Goal: Contribute content

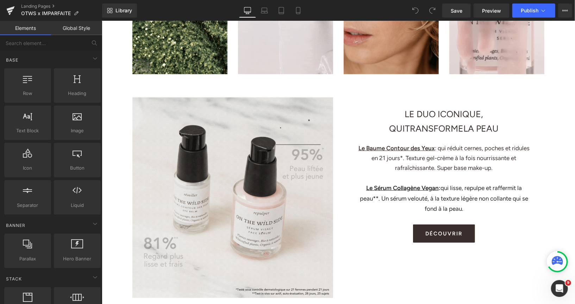
scroll to position [403, 0]
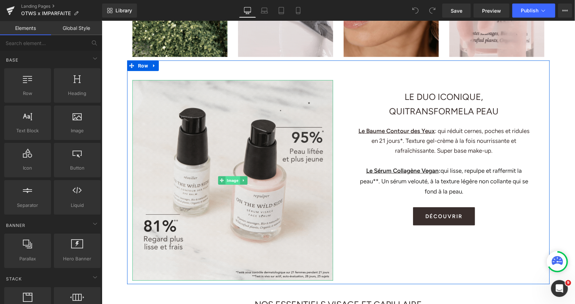
click at [231, 180] on span "Image" at bounding box center [232, 180] width 14 height 8
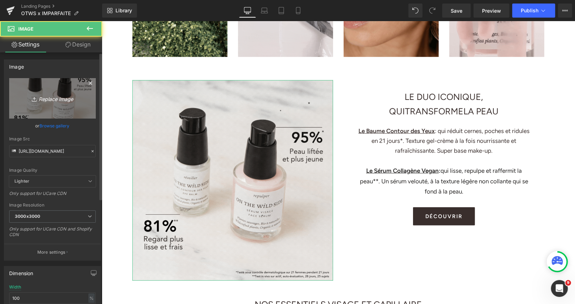
click at [57, 96] on icon "Replace Image" at bounding box center [52, 98] width 56 height 9
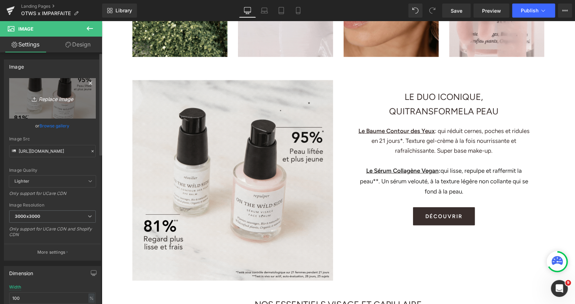
type input "C:\fakepath\image001.gif"
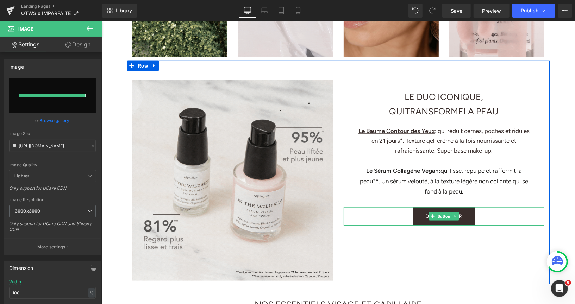
type input "https://ucarecdn.com/be007206-9766-4ca9-99fc-d7d9e9dec923/image001.gif"
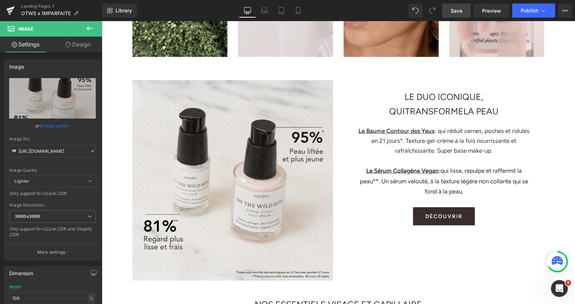
click at [452, 10] on span "Save" at bounding box center [456, 10] width 12 height 7
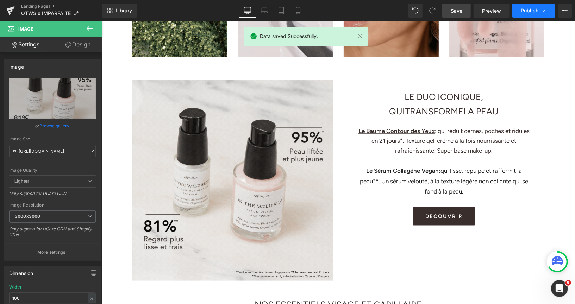
click at [527, 6] on button "Publish" at bounding box center [533, 11] width 43 height 14
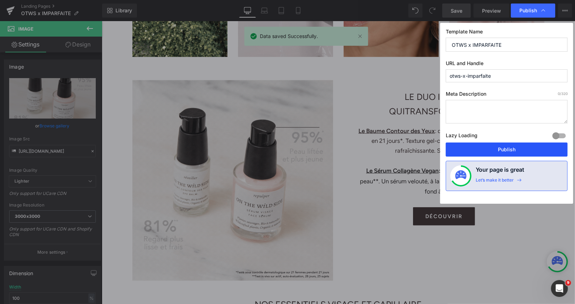
click at [468, 150] on button "Publish" at bounding box center [506, 149] width 122 height 14
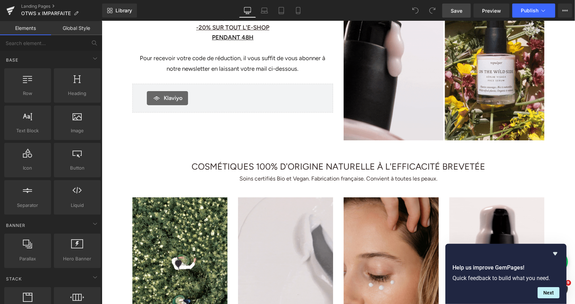
click at [454, 11] on span "Save" at bounding box center [456, 10] width 12 height 7
